Goal: Task Accomplishment & Management: Manage account settings

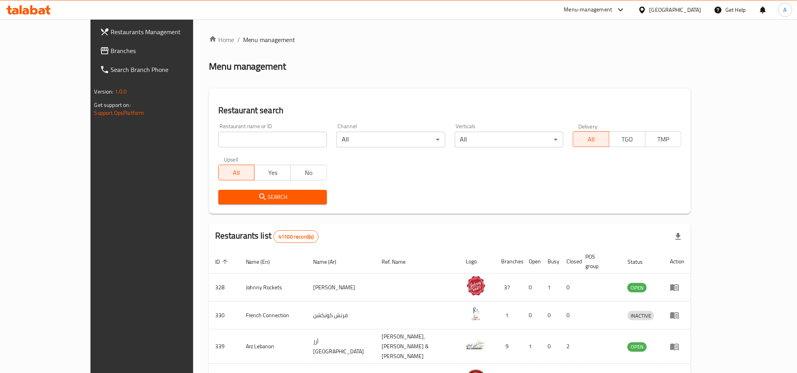
click at [111, 51] on span "Branches" at bounding box center [164, 50] width 106 height 9
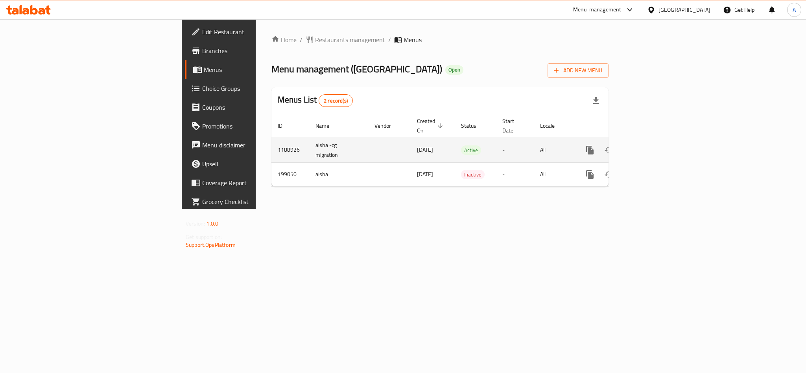
click at [650, 147] on icon "enhanced table" at bounding box center [646, 150] width 7 height 7
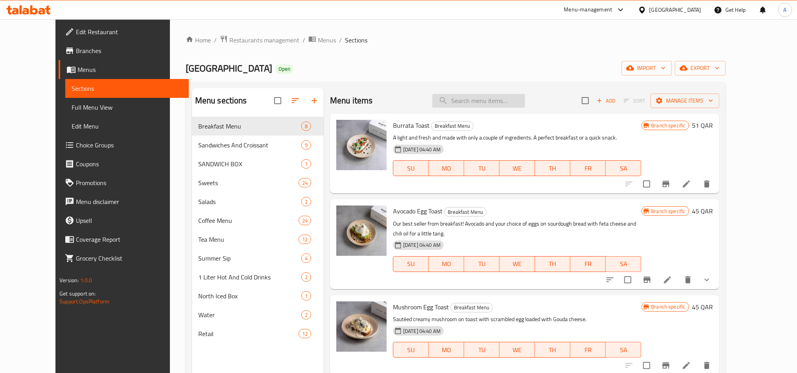
click at [503, 99] on input "search" at bounding box center [478, 101] width 93 height 14
paste input "Cold Drink 1 Liter"
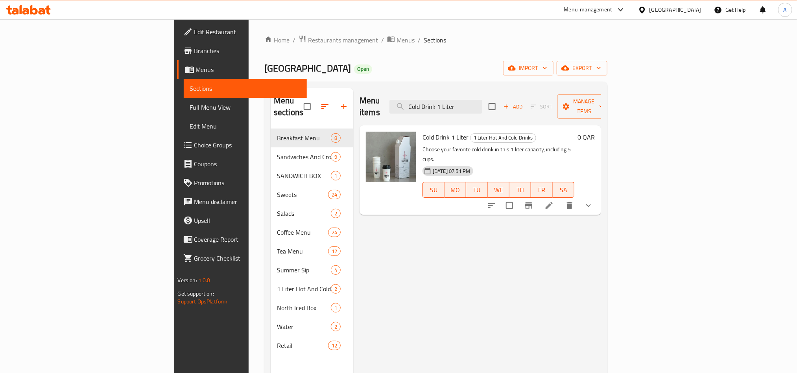
type input "Cold Drink 1 Liter"
click at [554, 201] on icon at bounding box center [548, 205] width 9 height 9
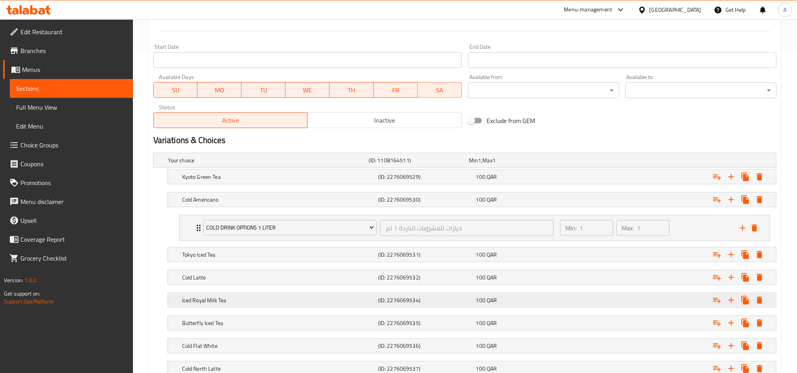
scroll to position [454, 0]
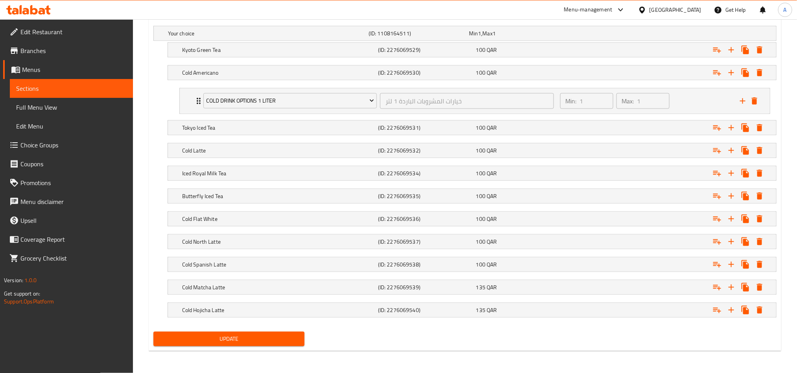
click at [455, 339] on div "Update" at bounding box center [464, 339] width 629 height 21
click at [293, 263] on h5 "Cold Spanish Latte" at bounding box center [278, 265] width 193 height 8
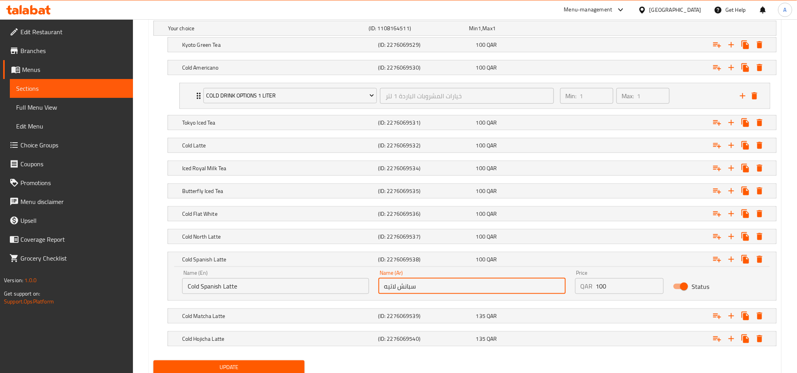
click at [432, 294] on input "سبانش لاتيه" at bounding box center [471, 287] width 187 height 16
click at [263, 149] on h5 "Cold Latte" at bounding box center [278, 146] width 193 height 8
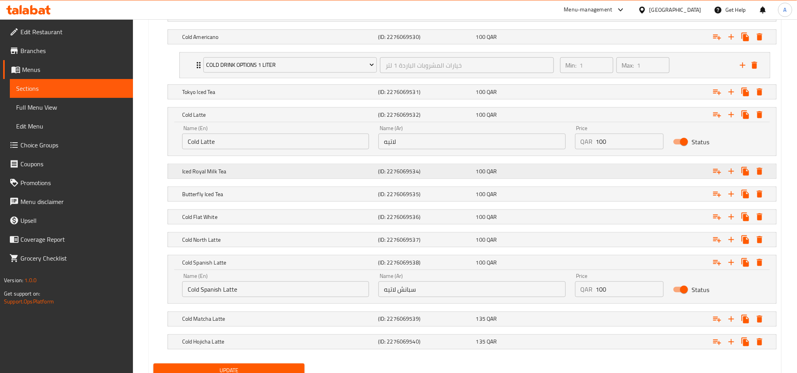
scroll to position [488, 0]
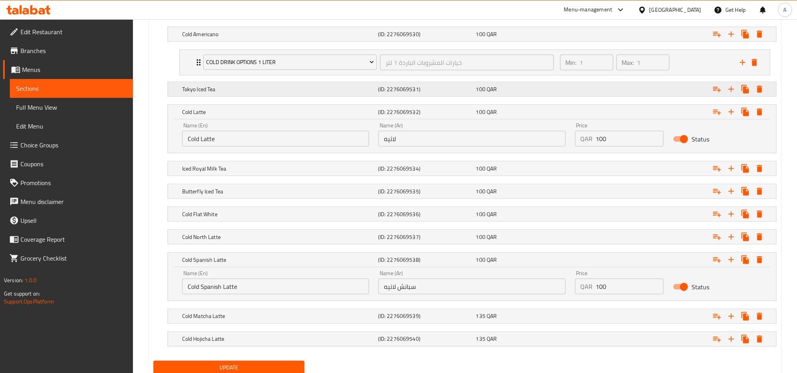
click at [294, 86] on div "Tokyo Iced Tea" at bounding box center [279, 89] width 196 height 11
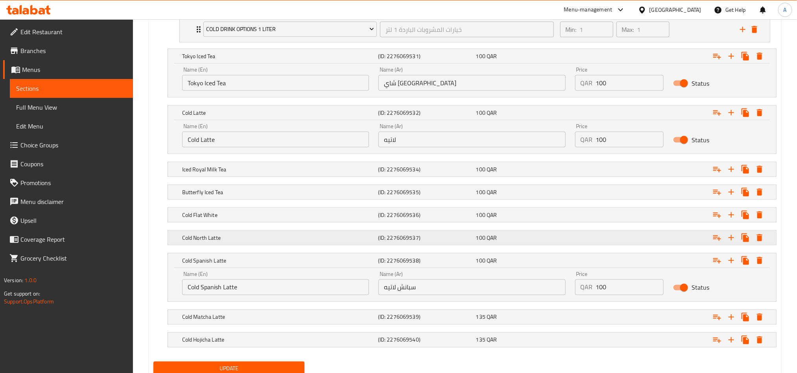
scroll to position [522, 0]
click at [384, 293] on input "سبانش لاتيه" at bounding box center [471, 287] width 187 height 16
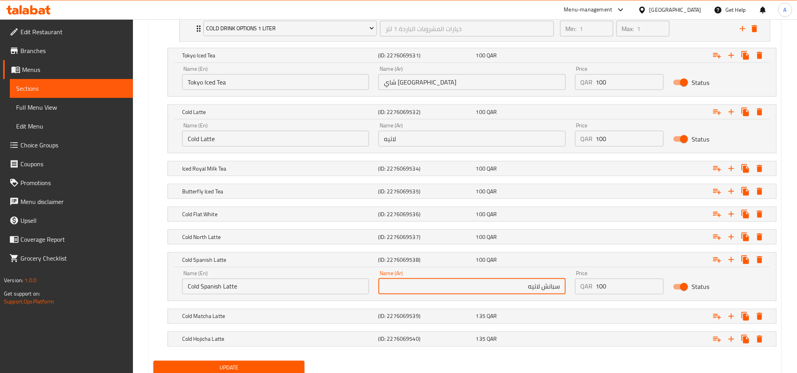
click at [524, 293] on input "سبانش لاتيه" at bounding box center [471, 287] width 187 height 16
paste input "مثلج"
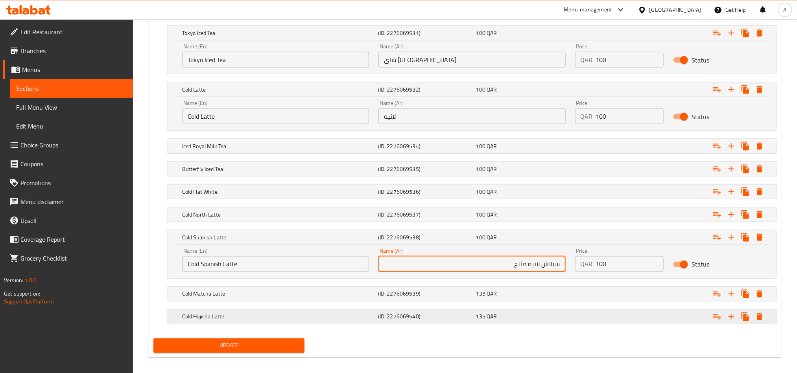
scroll to position [556, 0]
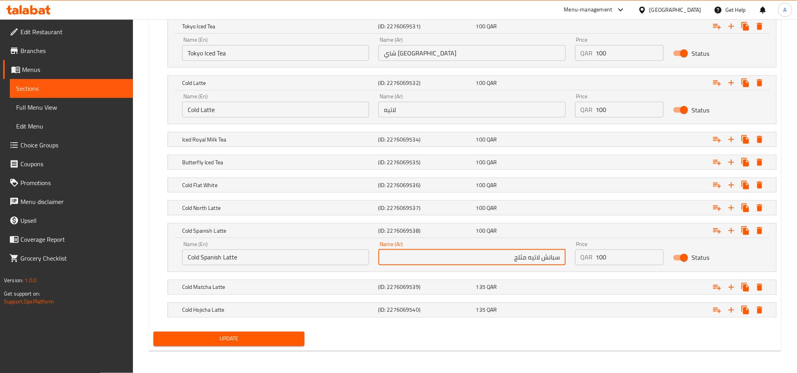
type input "سبانش لاتيه مثلج"
click at [260, 340] on span "Update" at bounding box center [229, 339] width 138 height 10
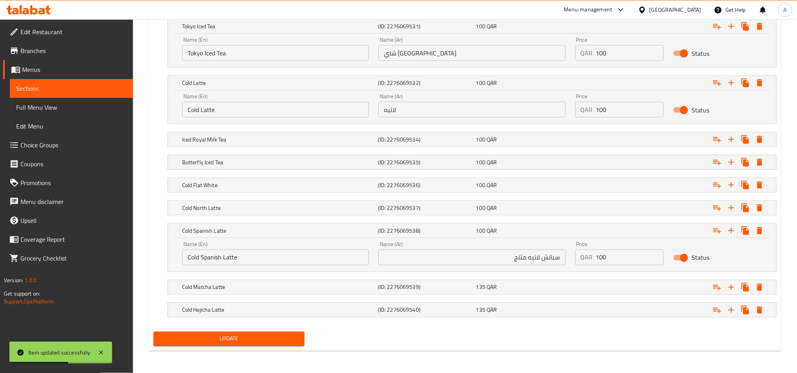
click at [549, 330] on div "Update" at bounding box center [464, 339] width 629 height 21
click at [436, 144] on div "Iced Royal Milk Tea (ID: 2276069534) 100 QAR" at bounding box center [475, 139] width 588 height 17
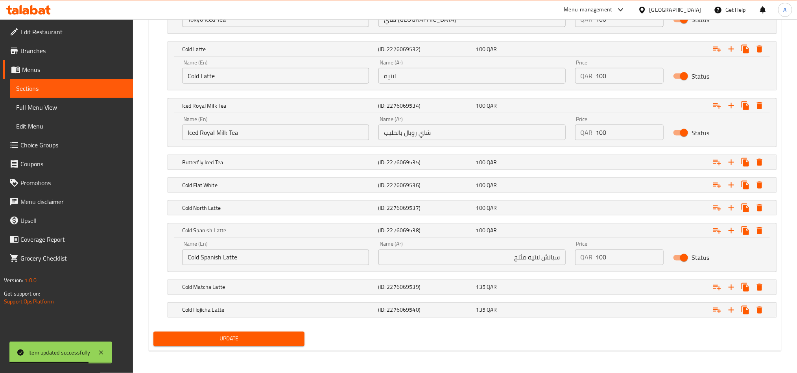
scroll to position [589, 0]
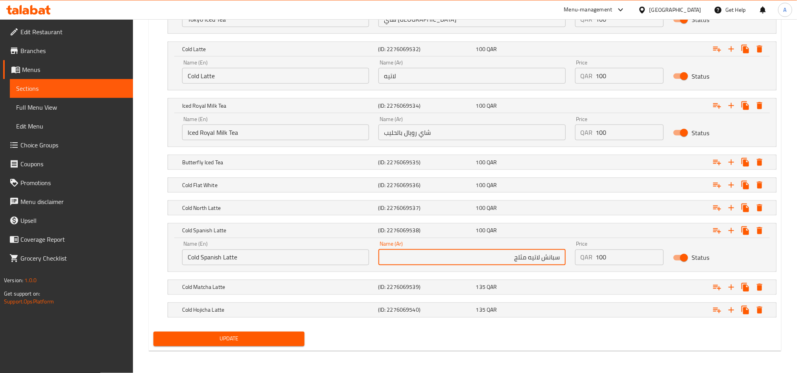
click at [523, 257] on input "سبانش لاتيه مثلج" at bounding box center [471, 258] width 187 height 16
click at [444, 130] on input "شاي رويال بالحليب" at bounding box center [471, 133] width 187 height 16
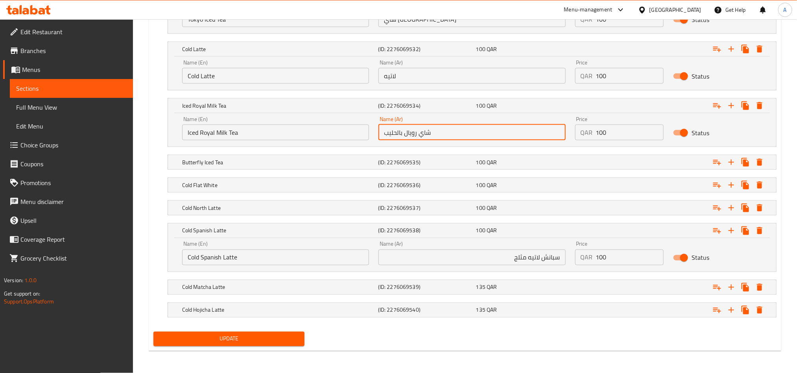
click at [382, 129] on input "شاي رويال بالحليب" at bounding box center [471, 133] width 187 height 16
paste input "مثلج"
click at [508, 130] on input "شاي رويال بالحليب" at bounding box center [471, 133] width 187 height 16
paste input "مثلج"
type input "شاي رويال بالحليب مثلج"
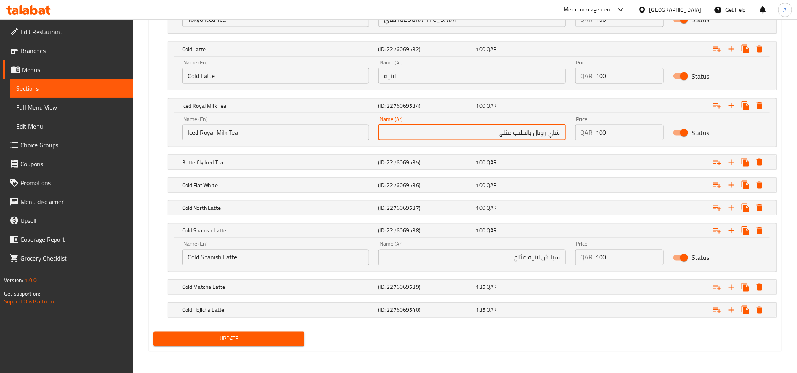
click at [285, 342] on span "Update" at bounding box center [229, 339] width 138 height 10
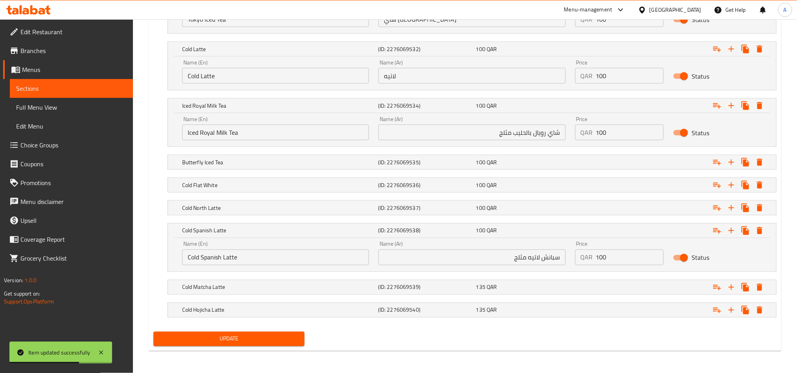
click at [572, 342] on div "Update" at bounding box center [464, 339] width 629 height 21
click at [467, 154] on div "Butterfly Iced Tea (ID: 2276069535) 100 QAR" at bounding box center [475, 162] width 588 height 17
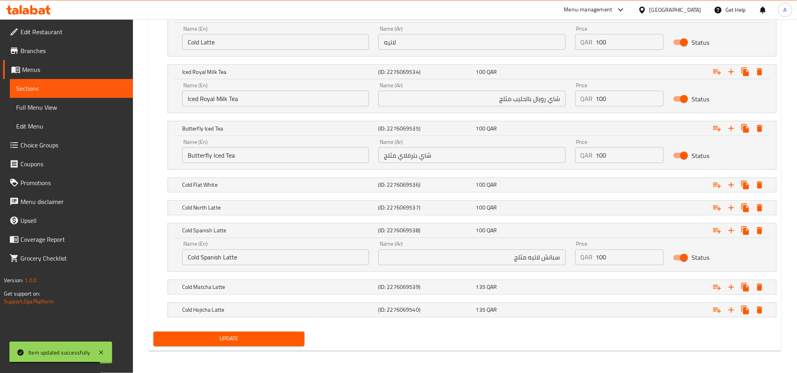
scroll to position [623, 0]
click at [425, 341] on div "Update" at bounding box center [464, 339] width 629 height 21
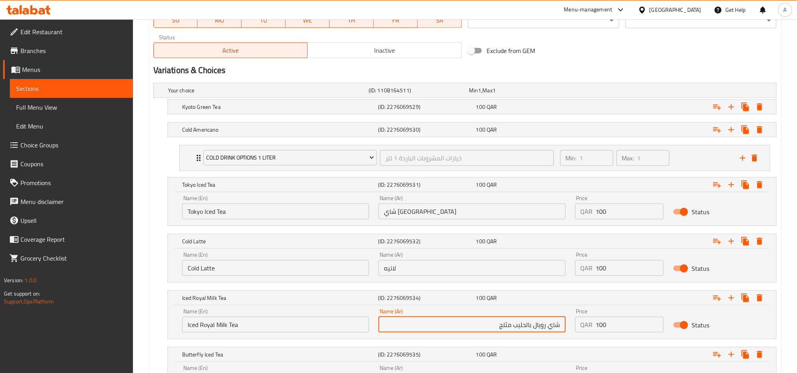
click at [505, 331] on input "شاي رويال بالحليب مثلج" at bounding box center [471, 325] width 187 height 16
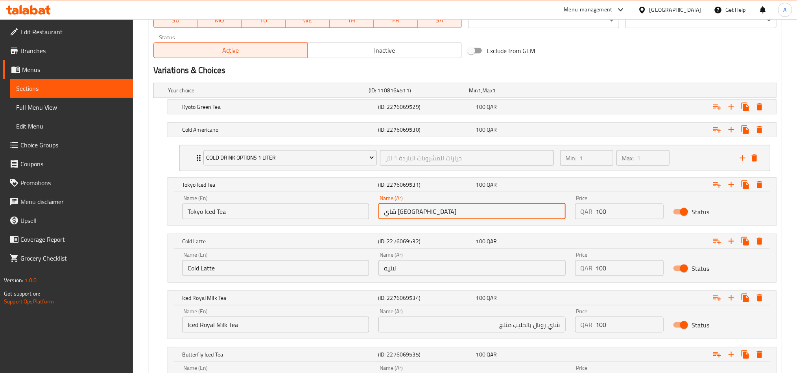
click at [428, 210] on input "شاي طوكيو" at bounding box center [471, 212] width 187 height 16
click at [485, 216] on input "شاي طوكيو" at bounding box center [471, 212] width 187 height 16
paste input "مثلج"
type input "شاي [GEOGRAPHIC_DATA] مثلج"
click at [513, 229] on nav at bounding box center [464, 231] width 623 height 6
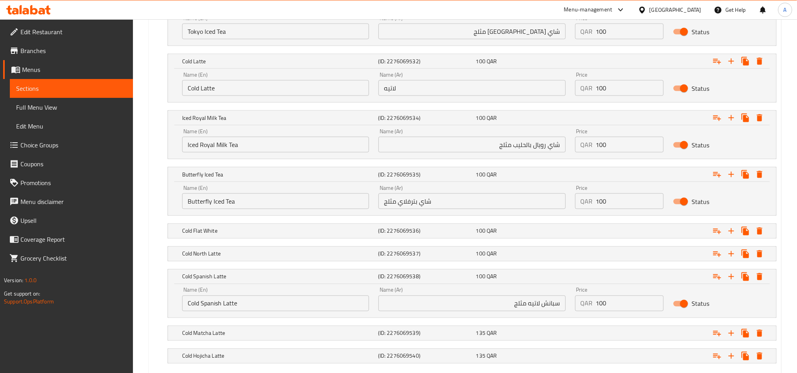
scroll to position [623, 0]
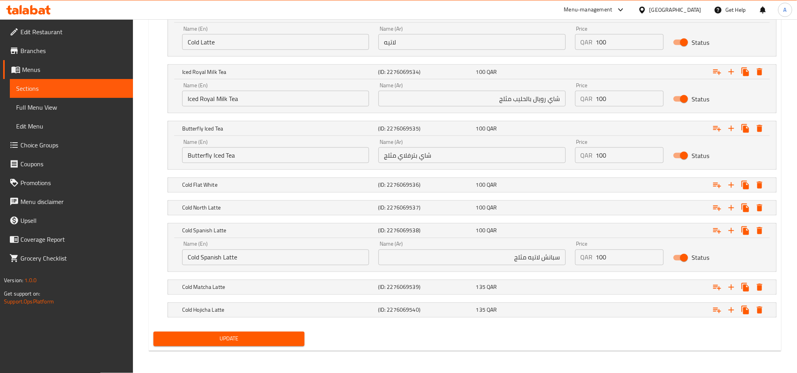
click at [218, 342] on span "Update" at bounding box center [229, 339] width 138 height 10
click at [416, 346] on div "Update" at bounding box center [464, 339] width 629 height 21
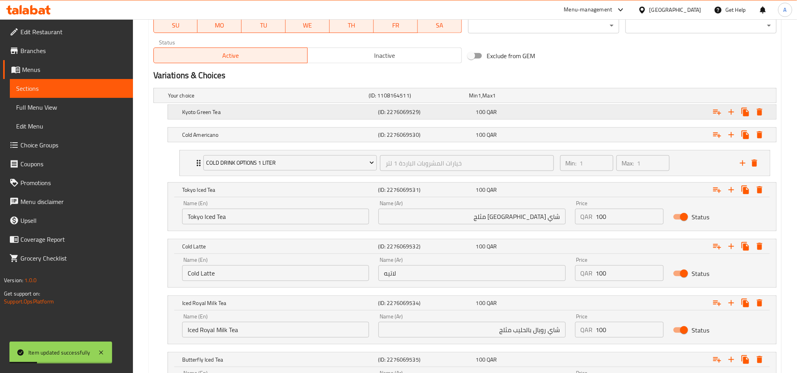
click at [321, 113] on h5 "Kyoto Green Tea" at bounding box center [278, 112] width 193 height 8
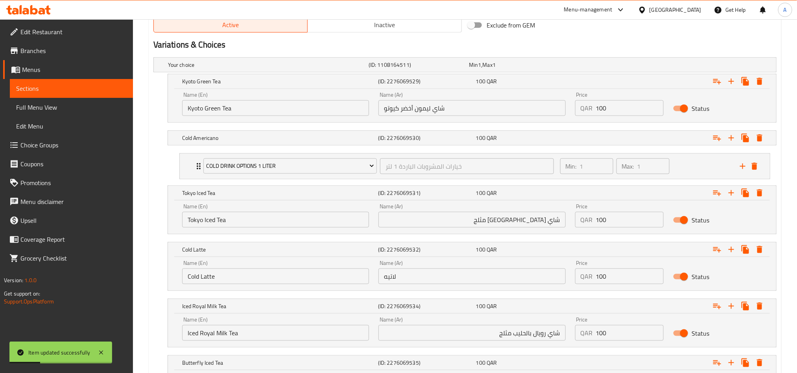
scroll to position [421, 0]
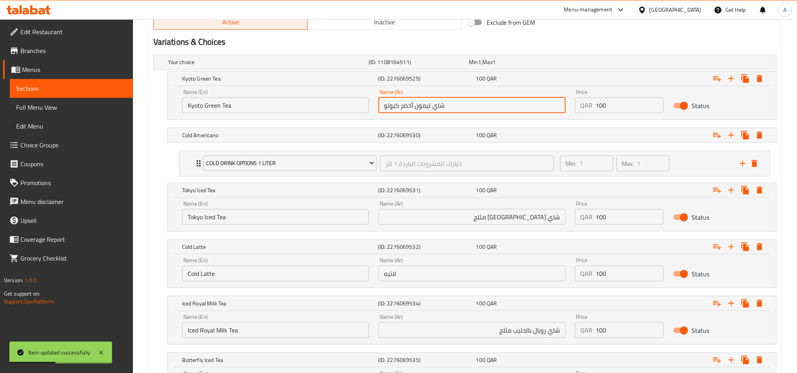
click at [457, 109] on input "شاي ليمون أخضر كيوتو" at bounding box center [471, 106] width 187 height 16
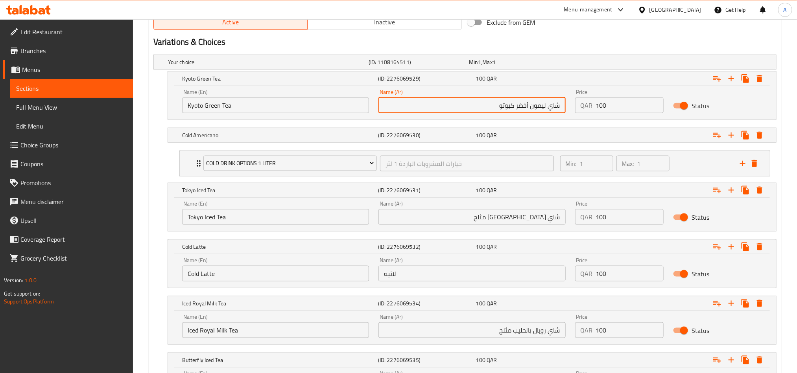
click at [536, 107] on input "شاي ليمون أخضر كيوتو" at bounding box center [471, 106] width 187 height 16
click at [498, 105] on input "شاي أخضر كيوتو" at bounding box center [471, 106] width 187 height 16
click at [523, 105] on input "شاي أخضر كيوتو" at bounding box center [471, 106] width 187 height 16
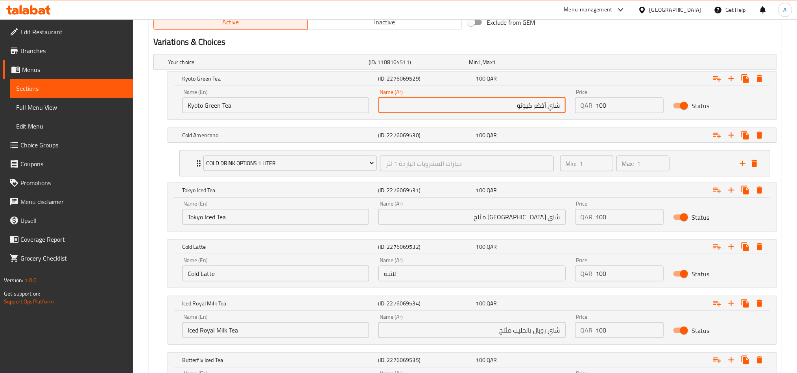
click at [549, 107] on input "شاي أخضر كيوتو" at bounding box center [471, 106] width 187 height 16
paste input "كيوتو"
click at [509, 104] on input "شاي كيوتو أخضر كيوتو" at bounding box center [471, 106] width 187 height 16
click at [523, 222] on input "شاي [GEOGRAPHIC_DATA] مثلج" at bounding box center [471, 217] width 187 height 16
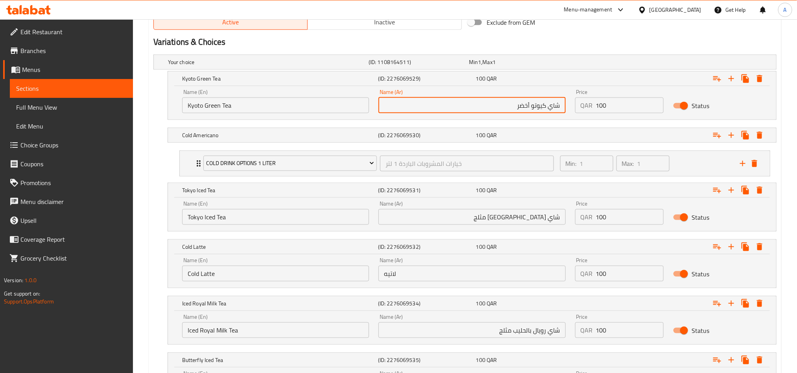
click at [522, 222] on input "شاي [GEOGRAPHIC_DATA] مثلج" at bounding box center [471, 217] width 187 height 16
click at [512, 107] on input "شاي كيوتو أخضر" at bounding box center [471, 106] width 187 height 16
paste input "مثلج"
click at [513, 105] on input "شاي كيوتو أخضر مثلج" at bounding box center [471, 106] width 187 height 16
type input "شاي كيوتو أخضر مثلج"
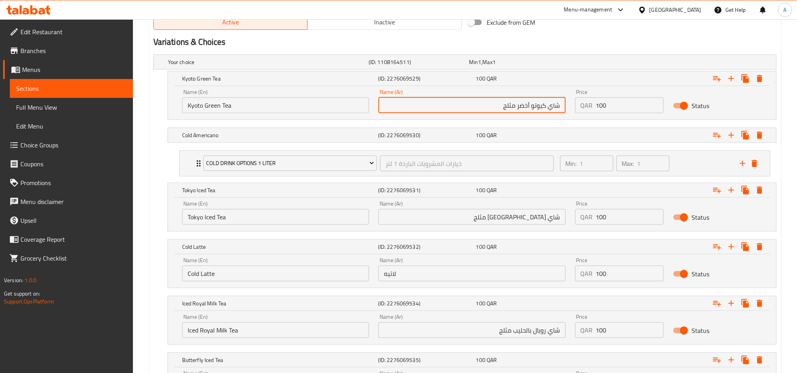
click at [514, 122] on nav at bounding box center [464, 125] width 623 height 6
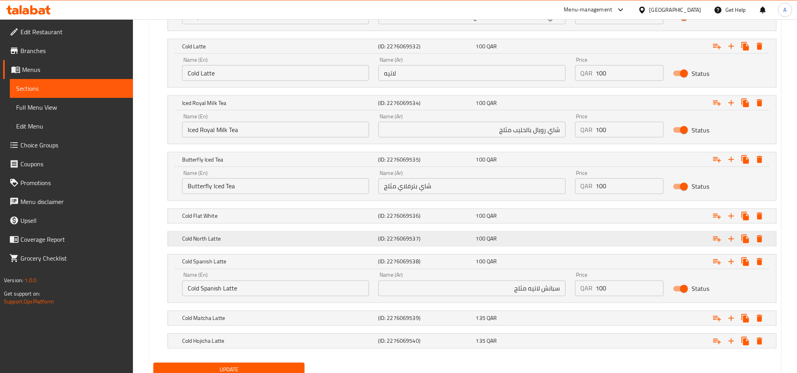
scroll to position [657, 0]
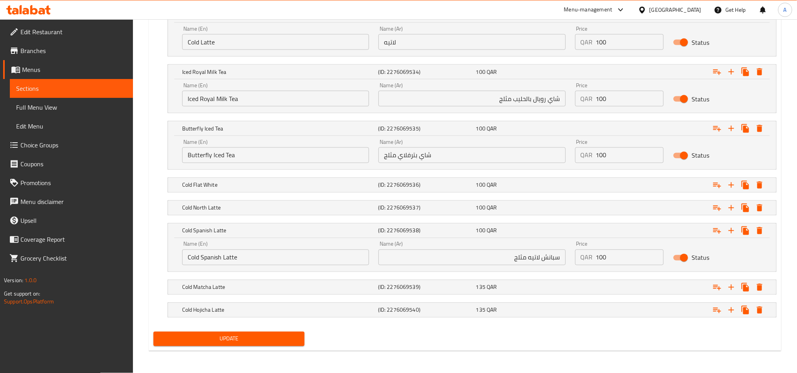
click at [258, 344] on span "Update" at bounding box center [229, 339] width 138 height 10
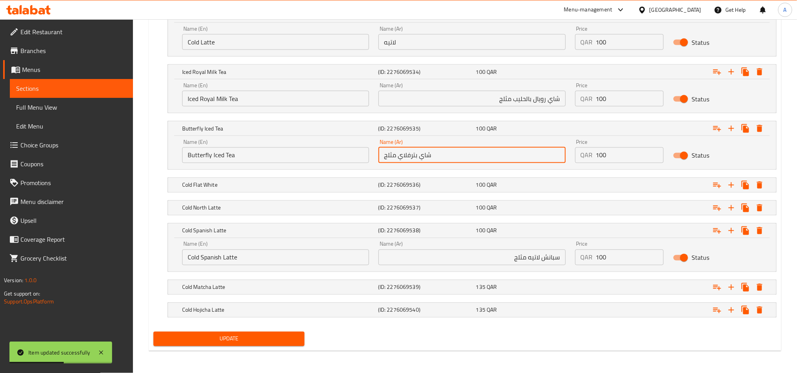
click at [445, 155] on input "شاي بترفلاي مثلج" at bounding box center [471, 156] width 187 height 16
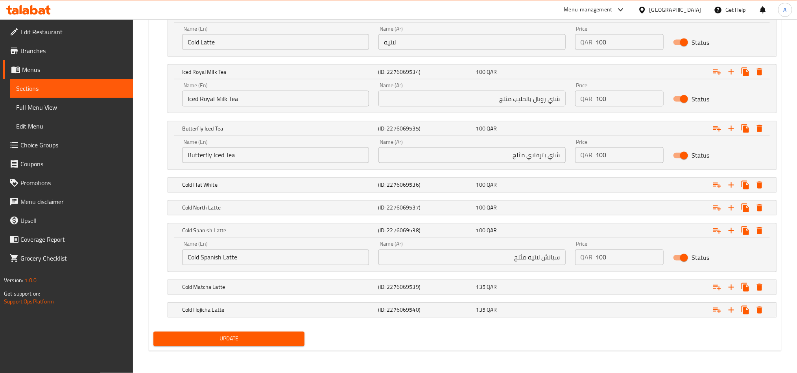
click at [416, 343] on div "Update" at bounding box center [464, 339] width 629 height 21
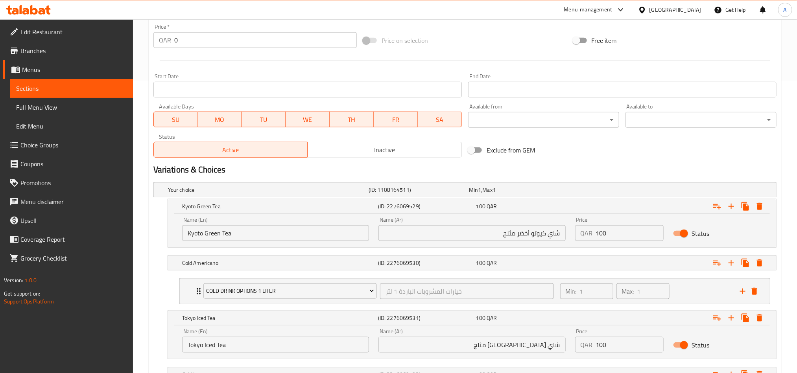
scroll to position [244, 0]
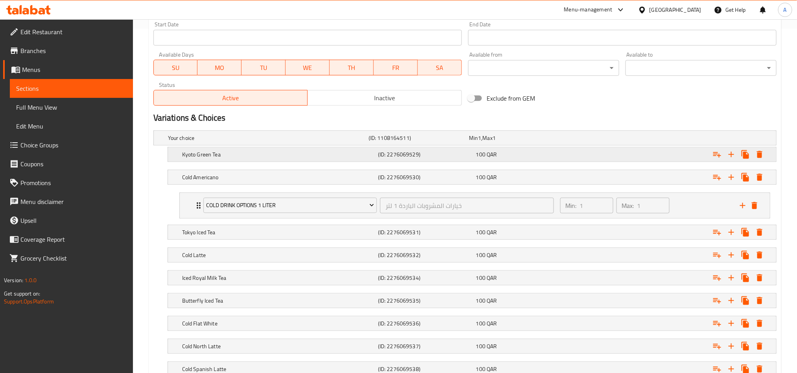
scroll to position [413, 0]
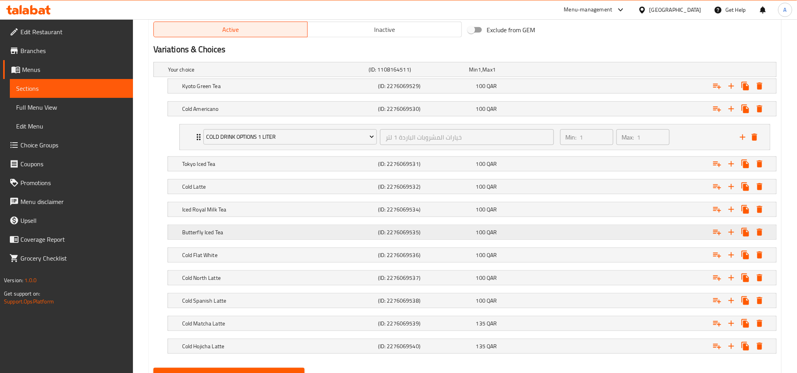
click at [274, 234] on h5 "Butterfly Iced Tea" at bounding box center [278, 233] width 193 height 8
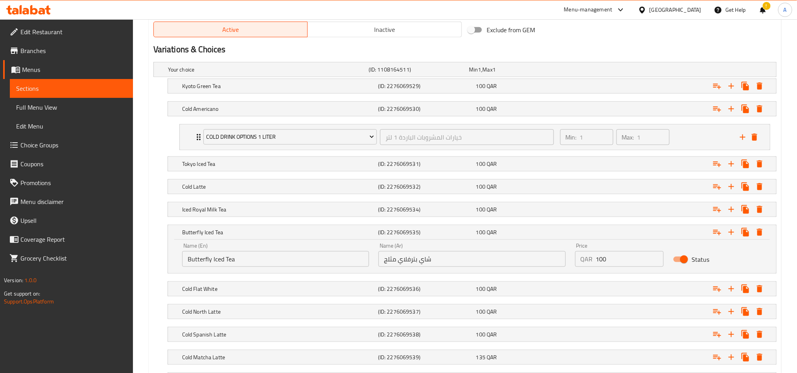
click at [154, 292] on div "Cold Flat White (ID: 2276069536) 100 QAR Name (En) Cold Flat White Name (En) Na…" at bounding box center [464, 289] width 623 height 15
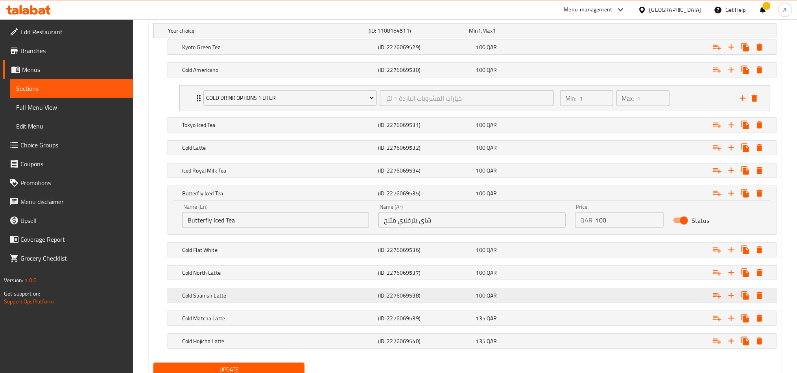
scroll to position [472, 0]
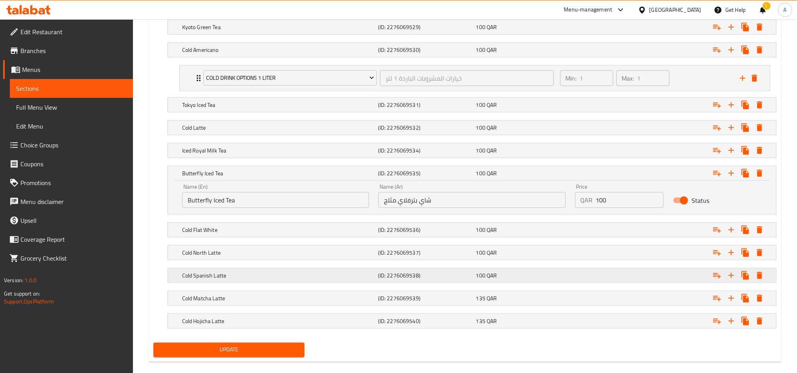
click at [236, 275] on div "Cold Spanish Latte" at bounding box center [279, 275] width 196 height 11
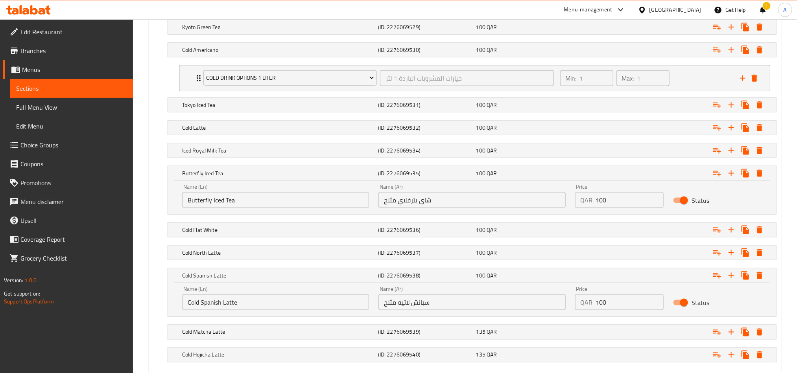
click at [151, 194] on div "Your choice (ID: 1108164511) Min 1 , Max 1 Name (En) Your choice Name (En) Name…" at bounding box center [464, 187] width 629 height 374
click at [266, 154] on h5 "Iced Royal Milk Tea" at bounding box center [278, 151] width 193 height 8
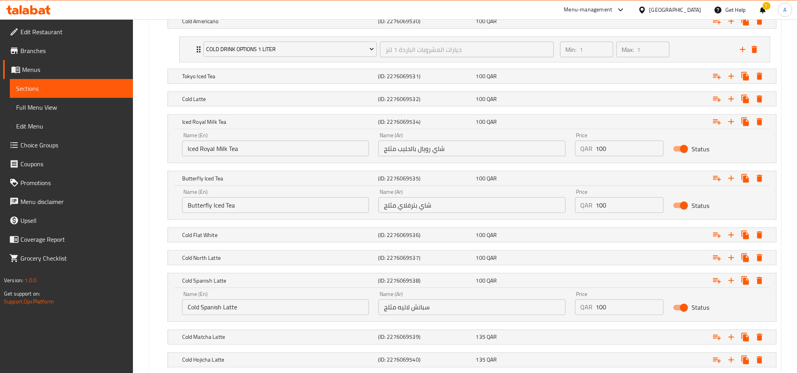
scroll to position [506, 0]
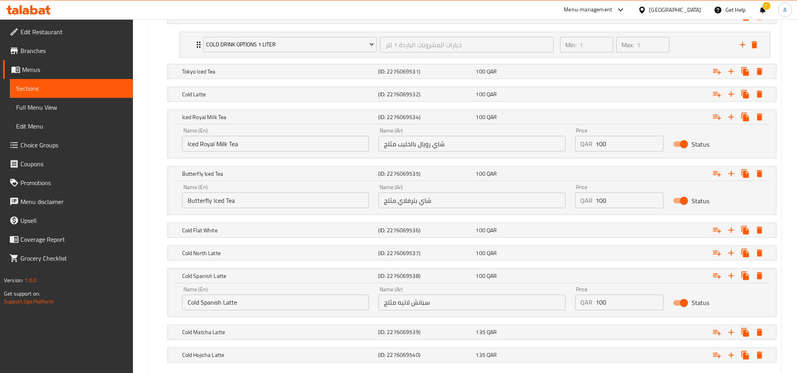
click at [150, 216] on div "Your choice (ID: 1108164511) Min 1 , Max 1 Name (En) Your choice Name (En) Name…" at bounding box center [464, 171] width 629 height 408
click at [246, 71] on h5 "Tokyo Iced Tea" at bounding box center [278, 72] width 193 height 8
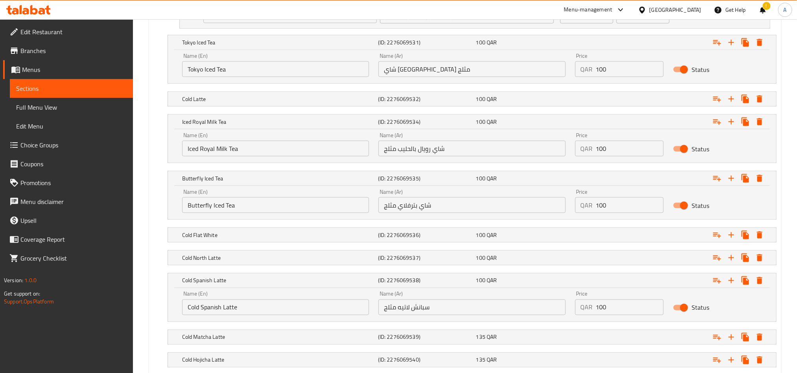
scroll to position [539, 0]
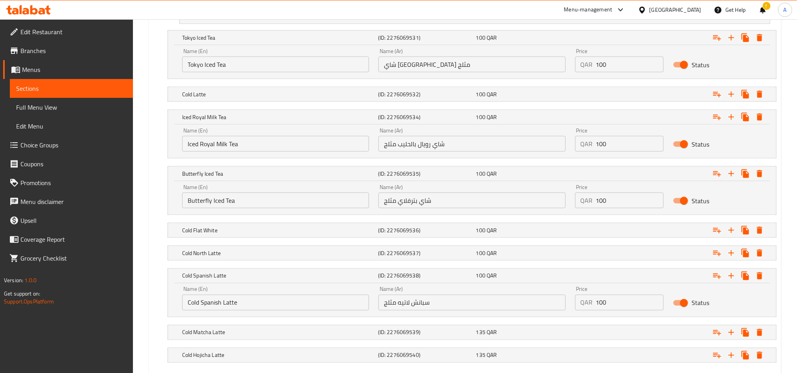
click at [151, 188] on div "Your choice (ID: 1108164511) Min 1 , Max 1 Name (En) Your choice Name (En) Name…" at bounding box center [464, 153] width 629 height 441
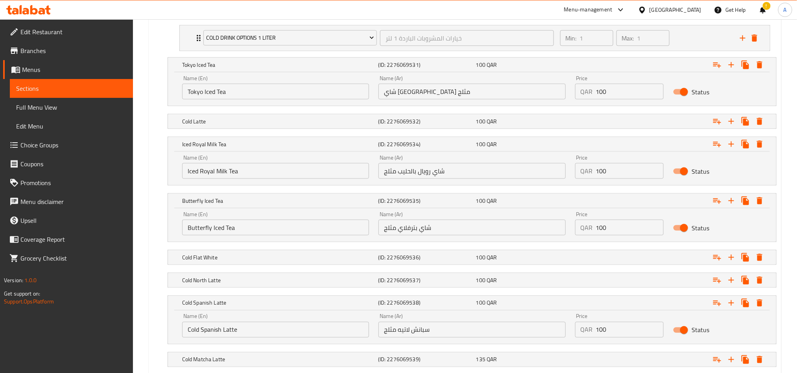
scroll to position [353, 0]
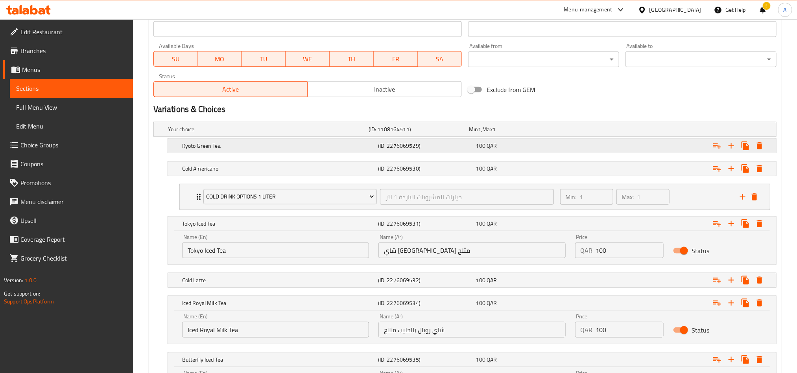
click at [258, 143] on h5 "Kyoto Green Tea" at bounding box center [278, 146] width 193 height 8
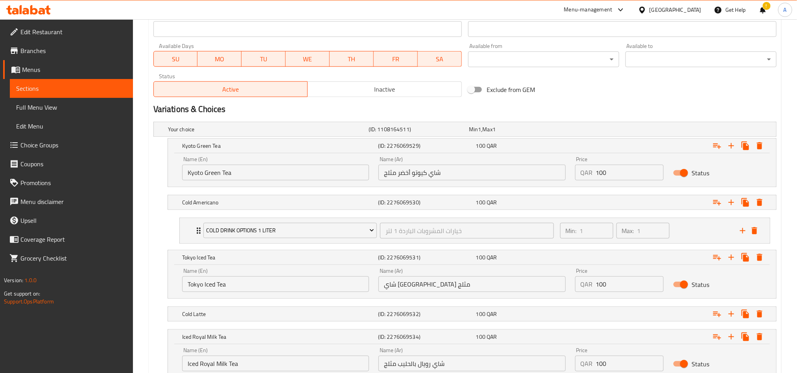
scroll to position [412, 0]
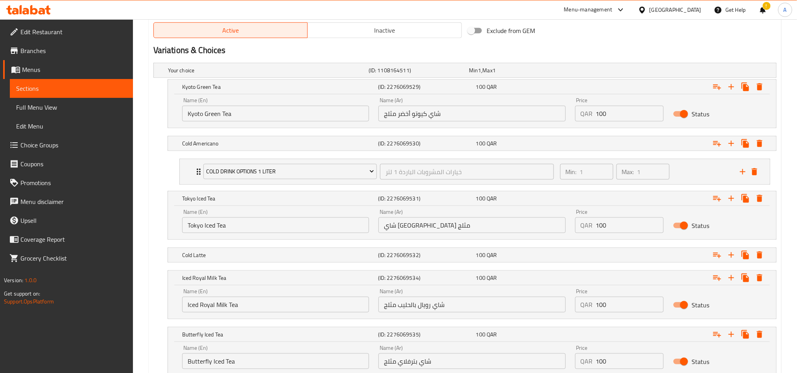
click at [388, 116] on input "شاي كيوتو أخضر مثلج" at bounding box center [471, 114] width 187 height 16
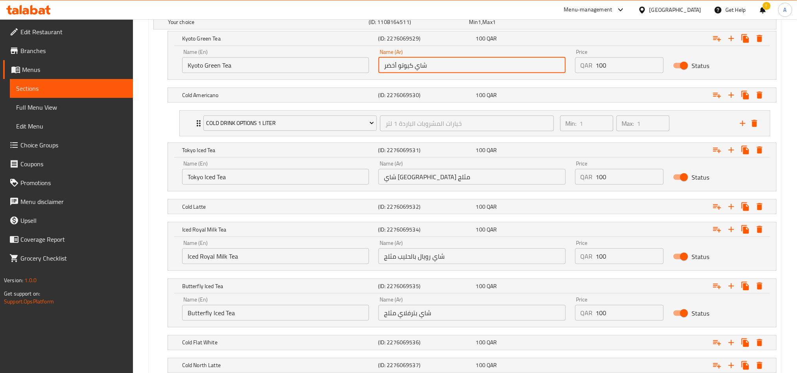
scroll to position [589, 0]
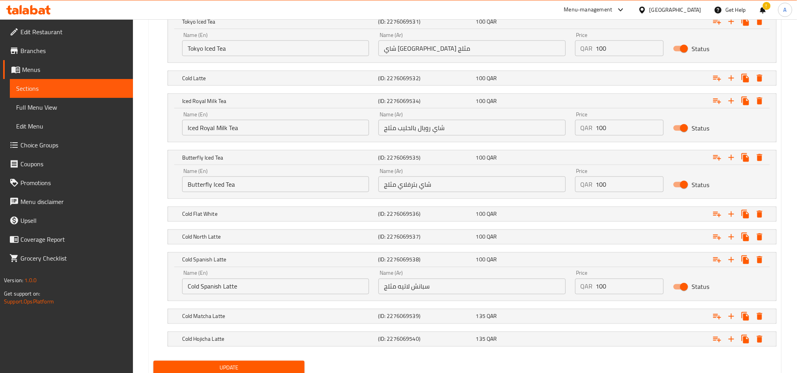
type input "شاي كيوتو أخضر"
click at [201, 369] on span "Update" at bounding box center [229, 369] width 138 height 10
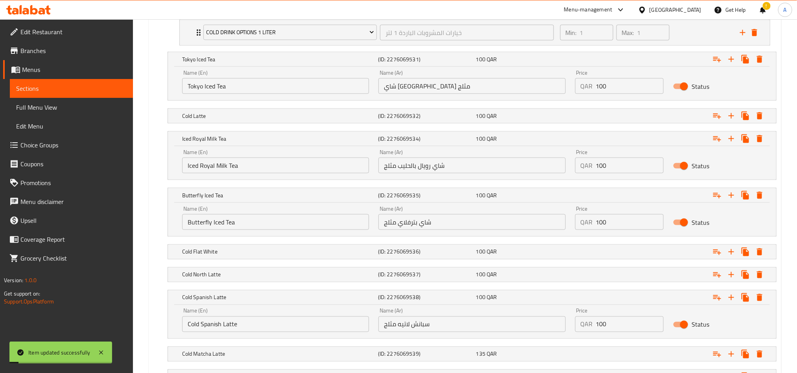
scroll to position [530, 0]
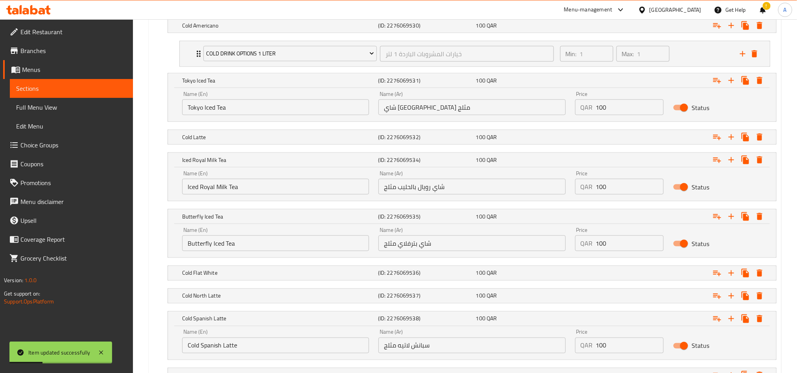
click at [439, 109] on input "شاي [GEOGRAPHIC_DATA] مثلج" at bounding box center [471, 108] width 187 height 16
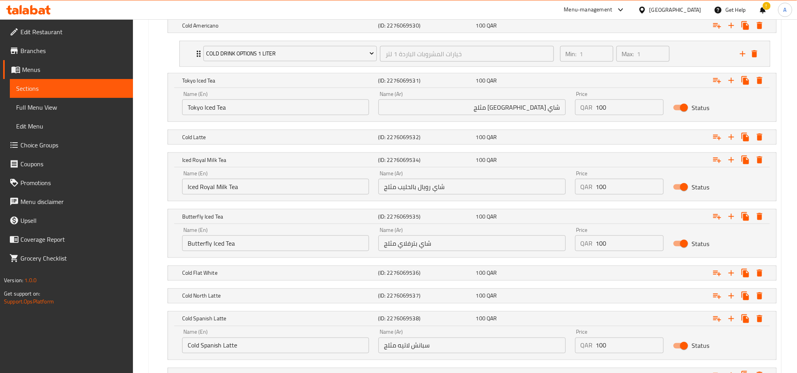
click at [433, 248] on input "شاي بترفلاي مثلج" at bounding box center [471, 244] width 187 height 16
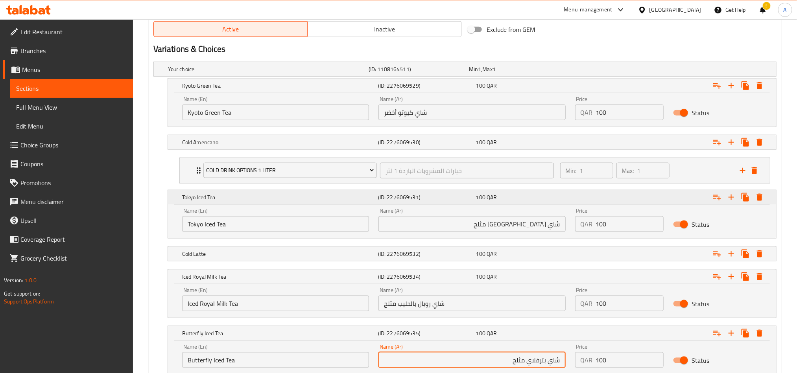
scroll to position [412, 0]
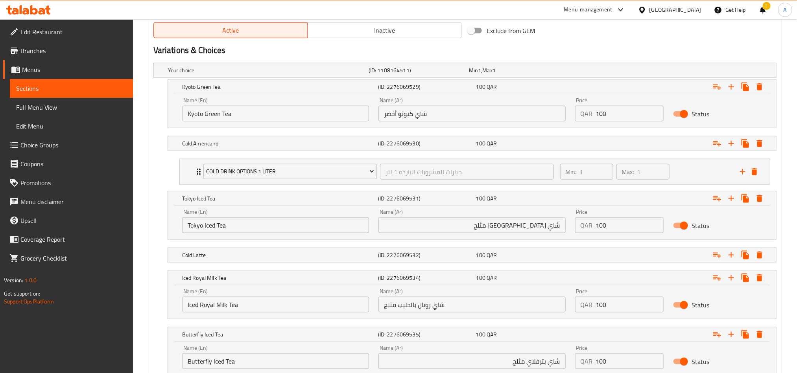
click at [155, 250] on div "Cold Latte (ID: 2276069532) 100 QAR Name (En) Cold Latte Name (En) Name (Ar) لا…" at bounding box center [464, 255] width 623 height 15
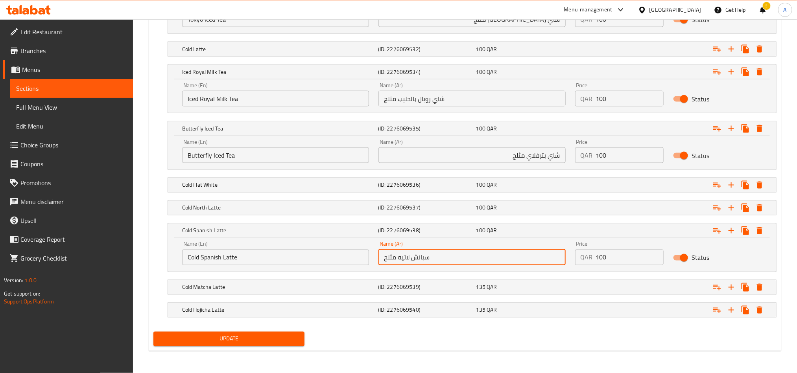
click at [445, 255] on input "سبانش لاتيه مثلج" at bounding box center [471, 258] width 187 height 16
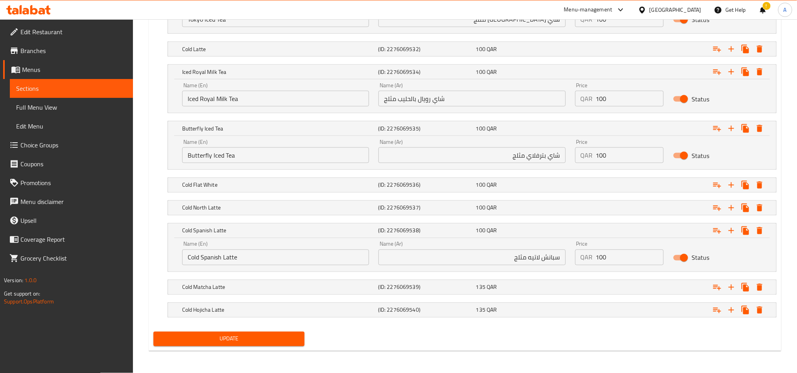
click at [151, 260] on div "Your choice (ID: 1108164511) Min 1 , Max 1 Name (En) Your choice Name (En) Name…" at bounding box center [464, 91] width 629 height 475
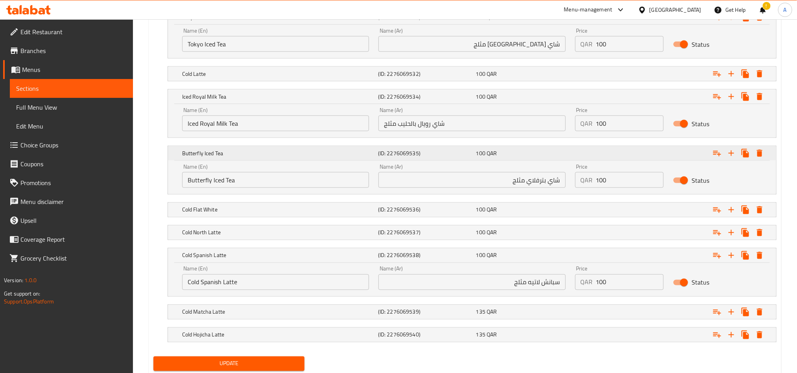
scroll to position [564, 0]
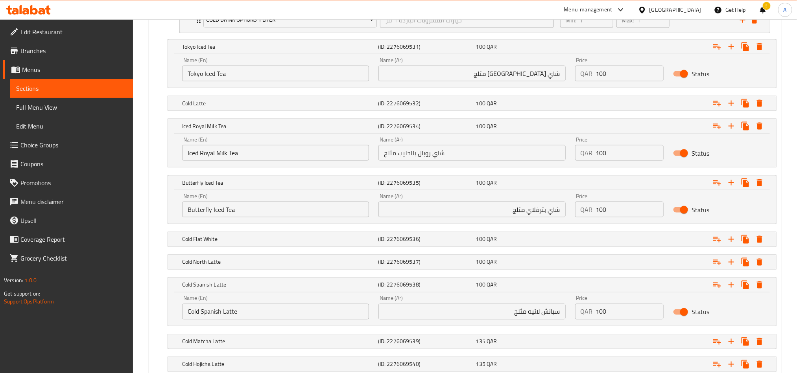
click at [500, 153] on input "شاي رويال بالحليب مثلج" at bounding box center [471, 153] width 187 height 16
click at [156, 163] on div "Iced Royal Milk Tea (ID: 2276069534) 100 QAR Name (En) Iced Royal Milk Tea Name…" at bounding box center [464, 143] width 623 height 49
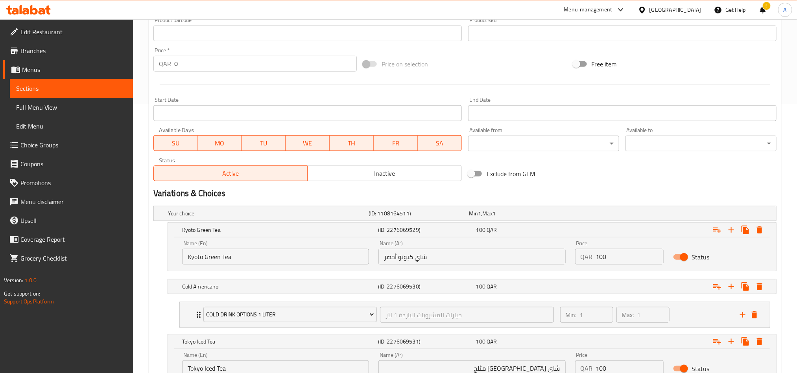
scroll to position [328, 0]
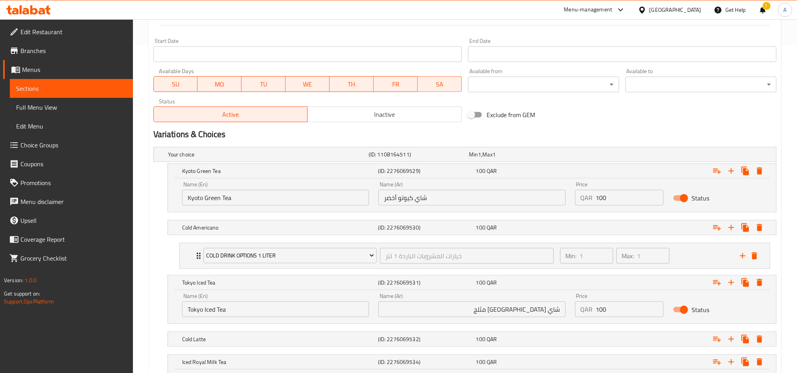
click at [451, 203] on input "شاي كيوتو أخضر" at bounding box center [471, 198] width 187 height 16
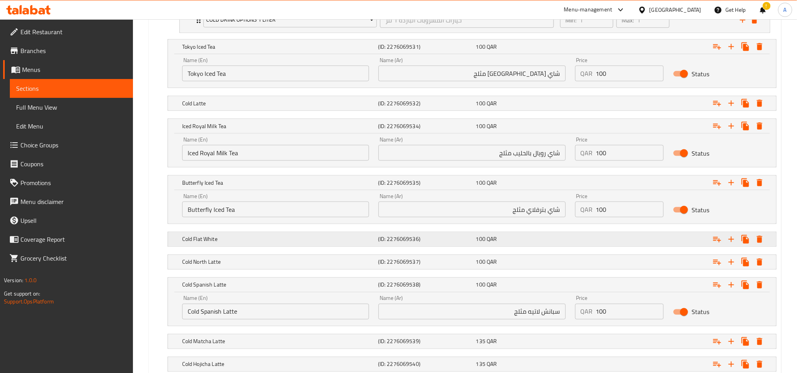
scroll to position [623, 0]
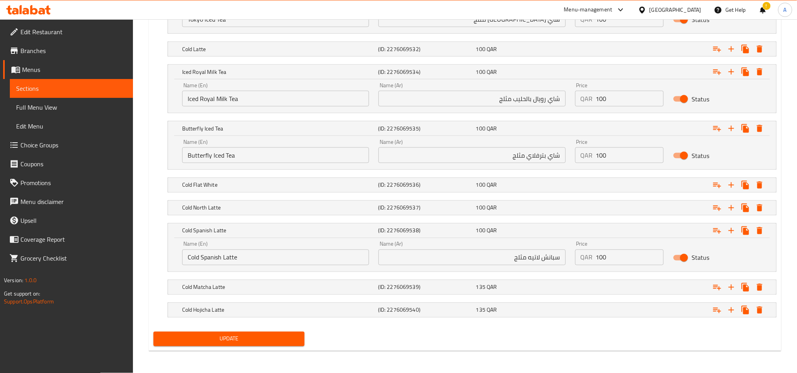
click at [530, 334] on div "Update" at bounding box center [464, 339] width 629 height 21
click at [762, 8] on div "!" at bounding box center [763, 9] width 9 height 19
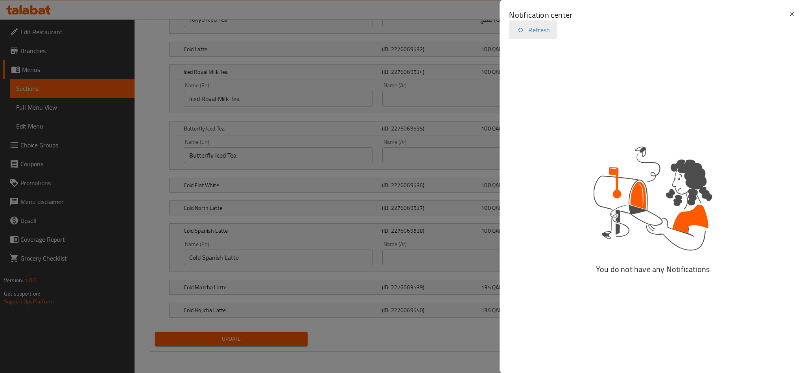
click at [542, 28] on button "Refresh" at bounding box center [533, 29] width 48 height 19
